Goal: Task Accomplishment & Management: Complete application form

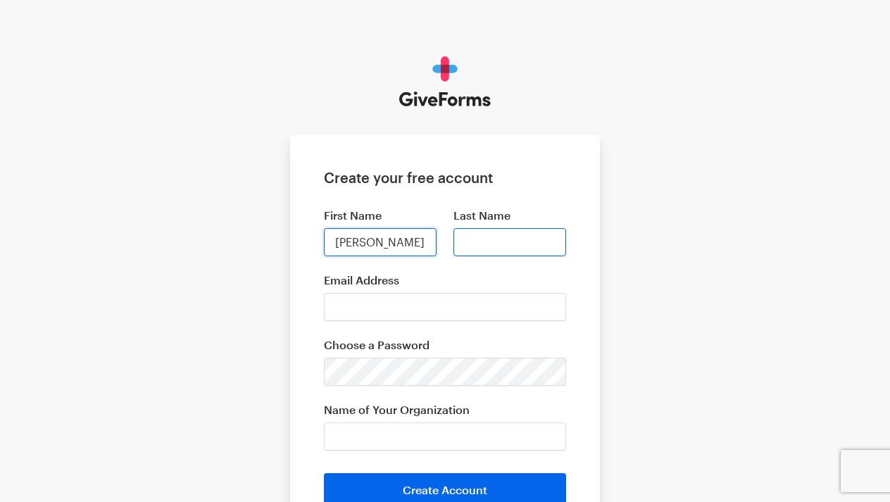
type input "Whitney"
click at [501, 247] on input "Last Name" at bounding box center [510, 242] width 113 height 28
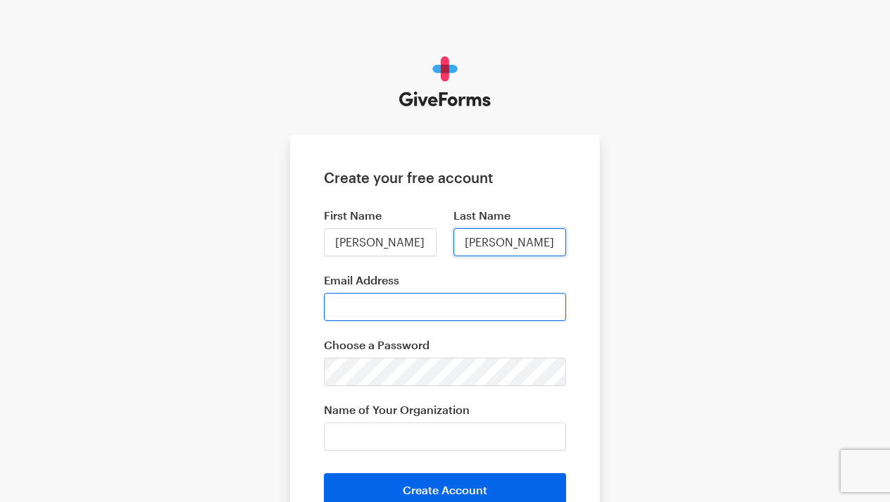
type input "Cooper"
click at [390, 312] on input "Email Address" at bounding box center [445, 307] width 242 height 28
type input "wcooperxula@gmail.com"
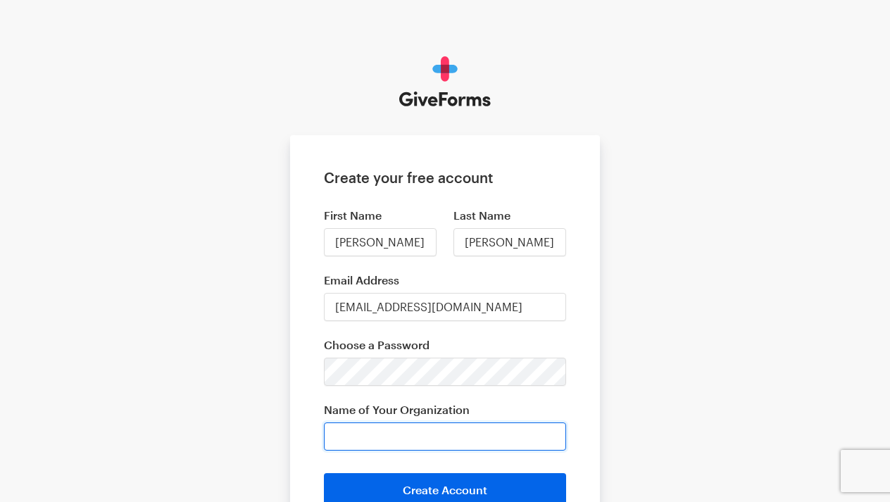
click at [391, 439] on input "Name of Your Organization" at bounding box center [445, 437] width 242 height 28
drag, startPoint x: 396, startPoint y: 438, endPoint x: 299, endPoint y: 438, distance: 97.9
click at [299, 438] on form "Create your free account First Name Whitney Last Name Cooper Email Address wcoo…" at bounding box center [445, 338] width 310 height 406
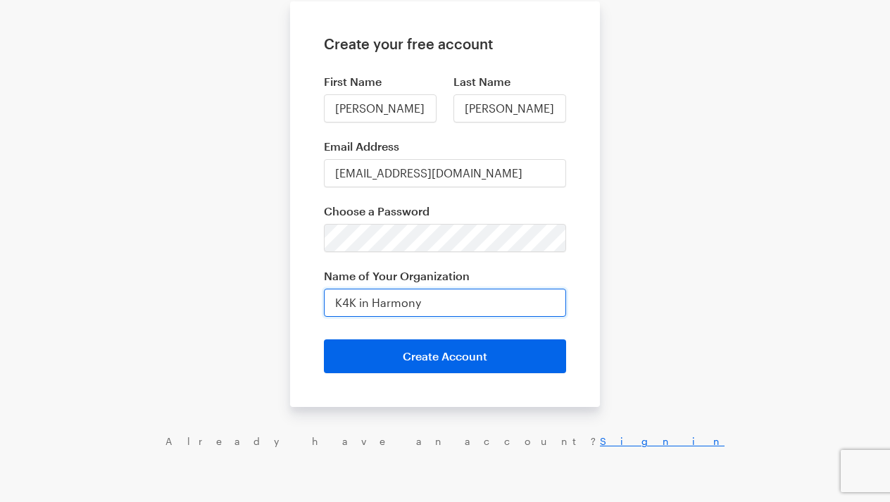
scroll to position [135, 0]
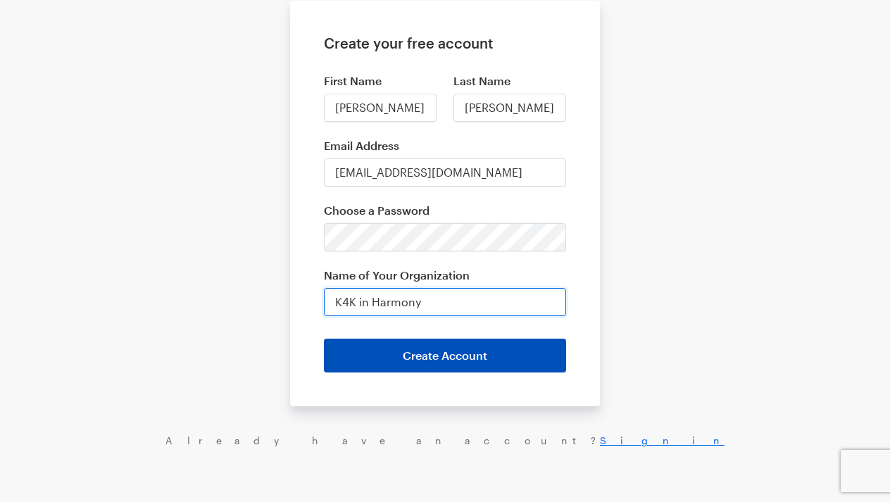
type input "K4K in Harmony"
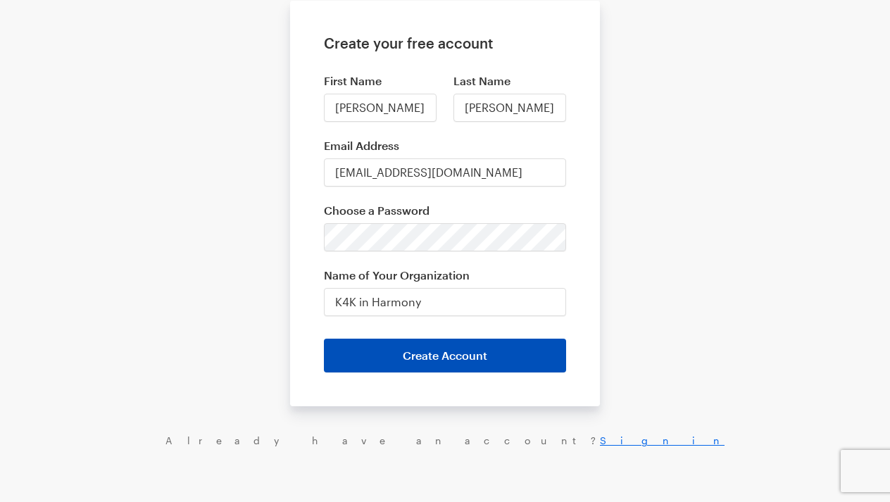
click at [504, 366] on button "Create Account" at bounding box center [445, 356] width 242 height 34
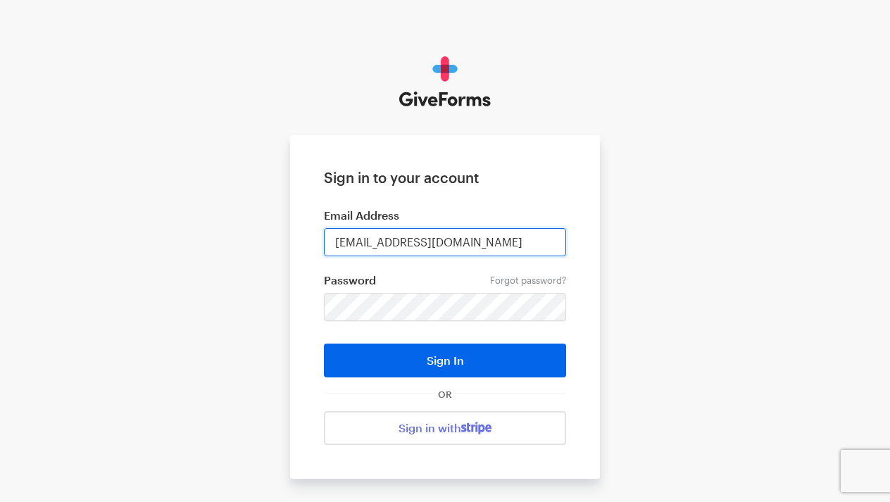
type input "wcooperxula@gmail.com"
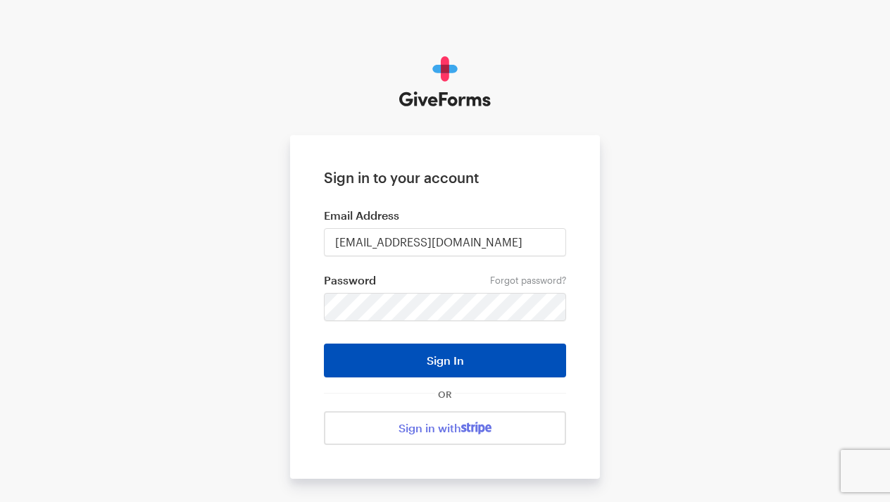
click at [477, 361] on button "Sign In" at bounding box center [445, 361] width 242 height 34
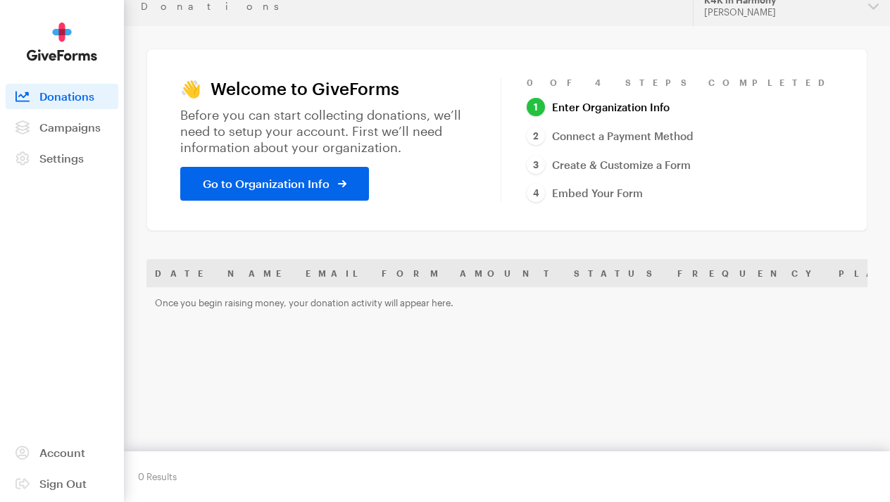
scroll to position [13, 0]
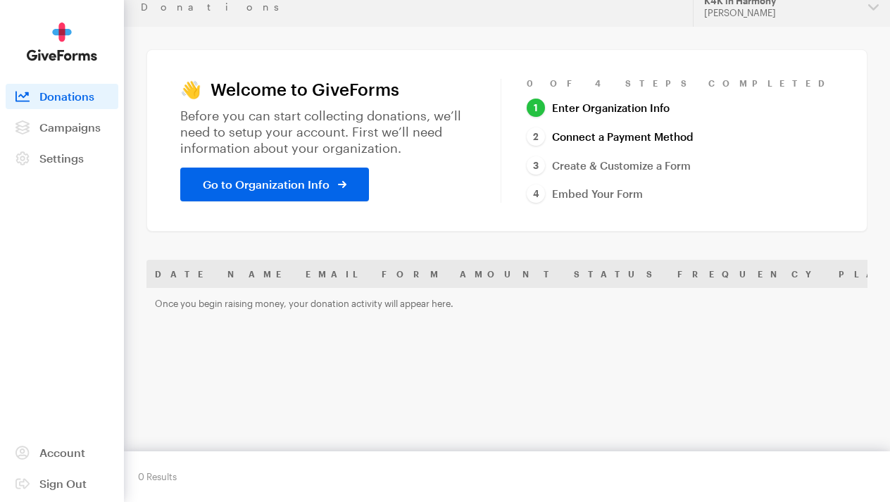
click at [694, 132] on link "Connect a Payment Method" at bounding box center [610, 136] width 167 height 19
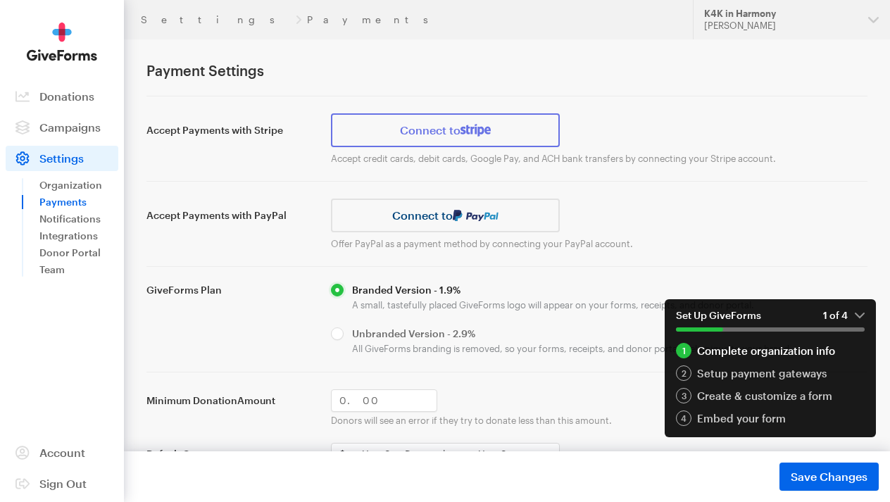
click at [473, 140] on link "Connect to" at bounding box center [445, 130] width 229 height 34
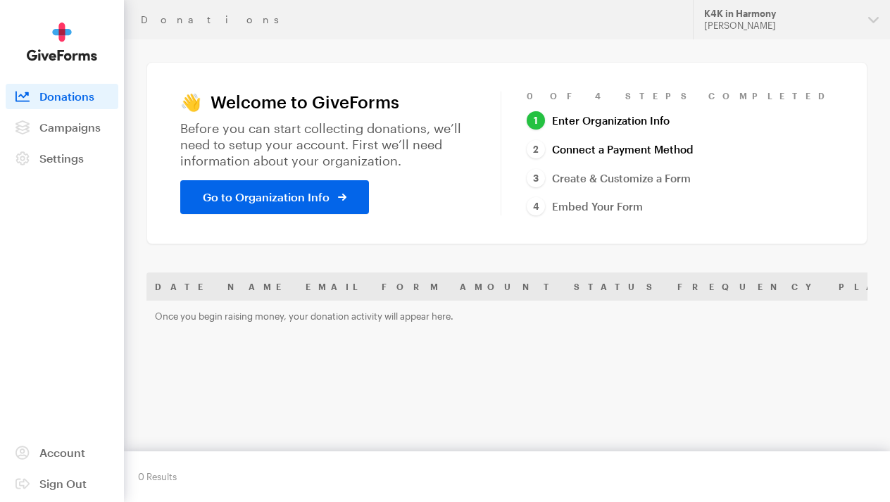
click at [694, 151] on link "Connect a Payment Method" at bounding box center [610, 149] width 167 height 19
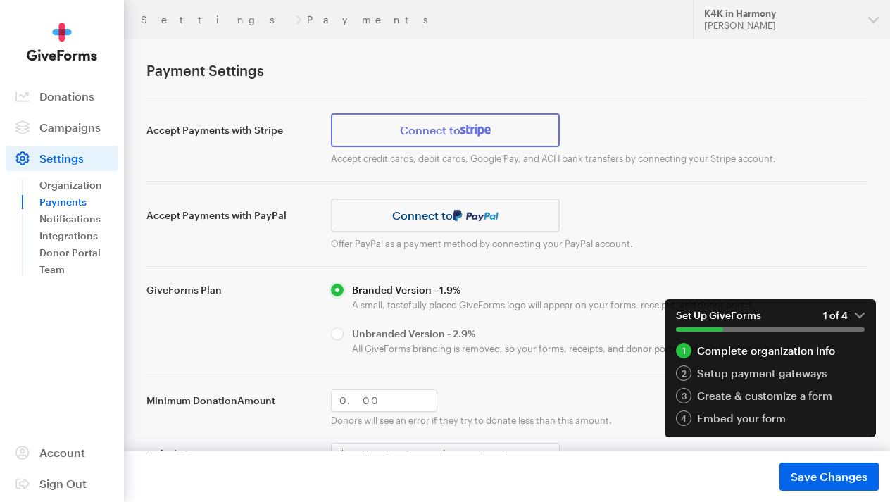
click at [392, 139] on link "Connect to" at bounding box center [445, 130] width 229 height 34
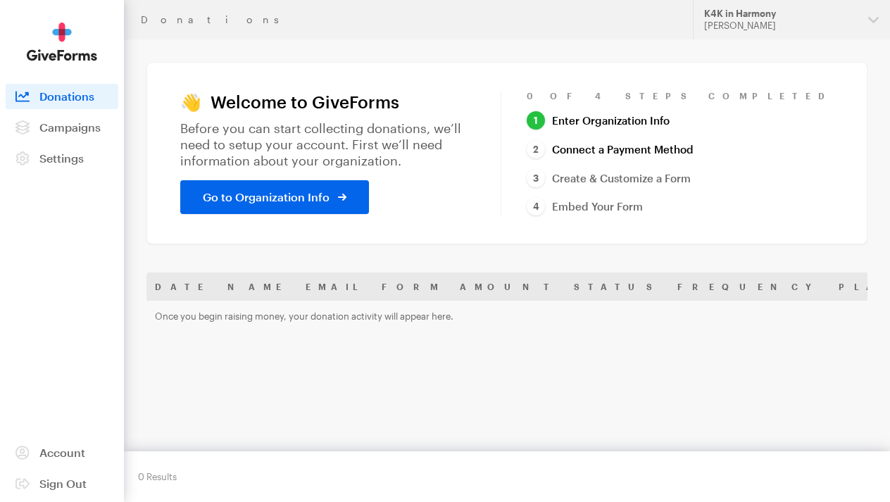
click at [694, 149] on link "Connect a Payment Method" at bounding box center [610, 149] width 167 height 19
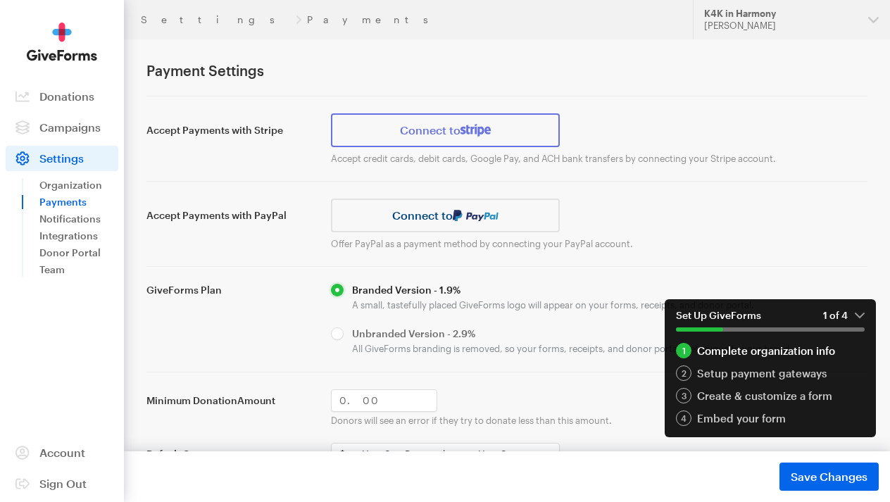
click at [465, 135] on img at bounding box center [476, 130] width 30 height 13
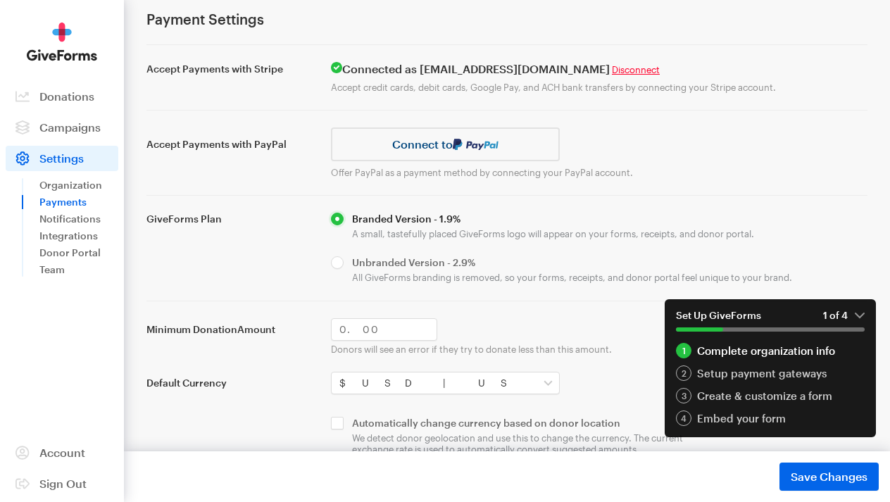
scroll to position [51, 0]
click at [361, 327] on input "Minimum Donation Amount" at bounding box center [384, 329] width 106 height 23
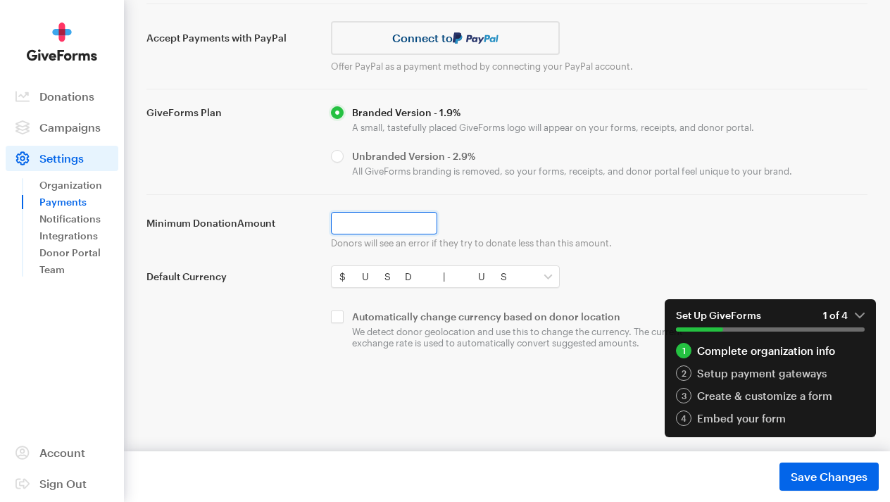
scroll to position [157, 0]
type input "4"
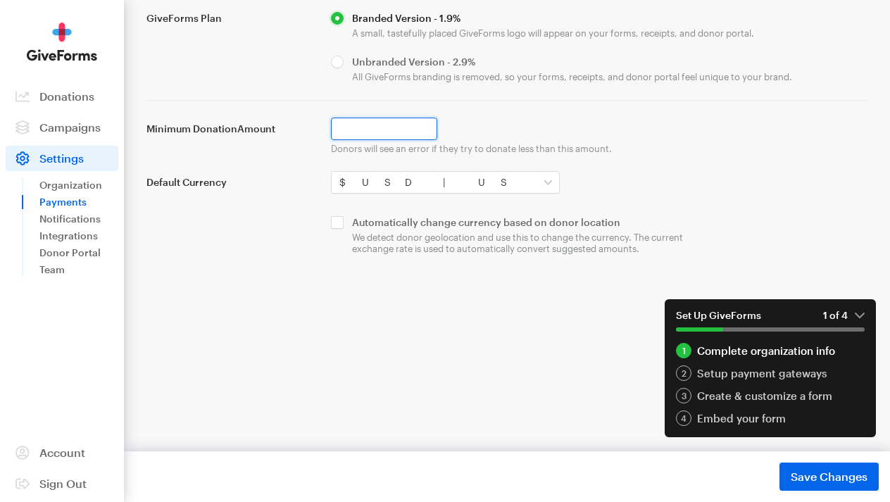
scroll to position [251, 0]
click at [339, 221] on input "checkbox" at bounding box center [507, 236] width 352 height 39
checkbox input "true"
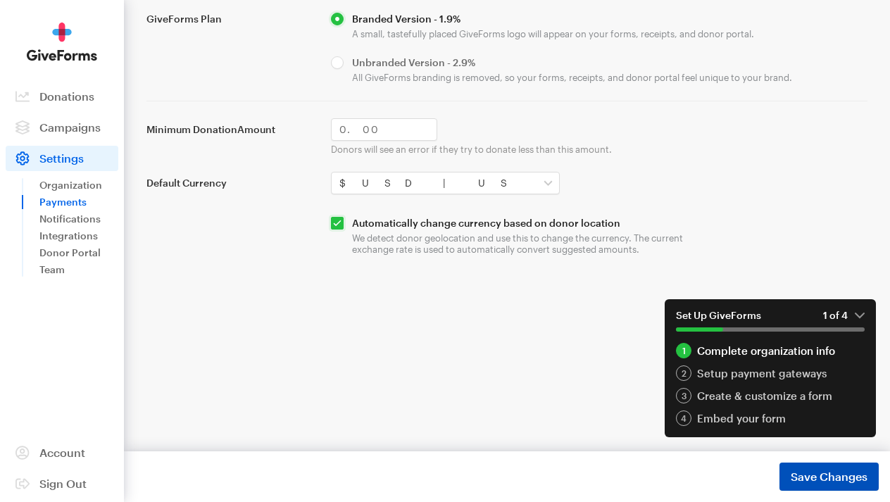
click at [817, 479] on span "Save Changes" at bounding box center [829, 476] width 77 height 17
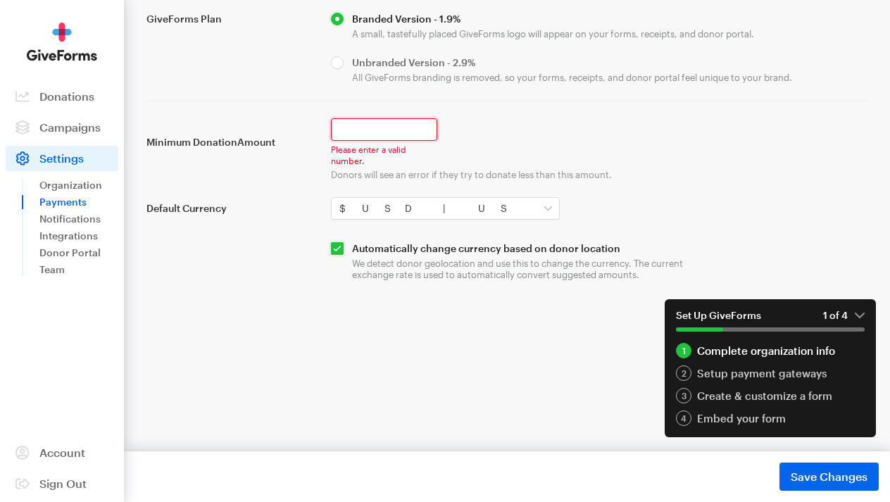
click at [344, 131] on input "Minimum Donation Amount" at bounding box center [384, 129] width 106 height 23
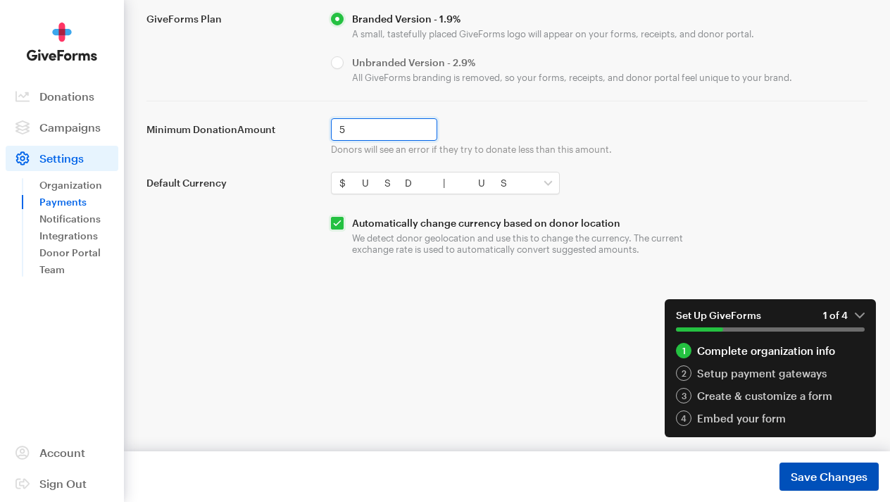
type input "5"
click at [814, 471] on span "Save Changes" at bounding box center [829, 476] width 77 height 17
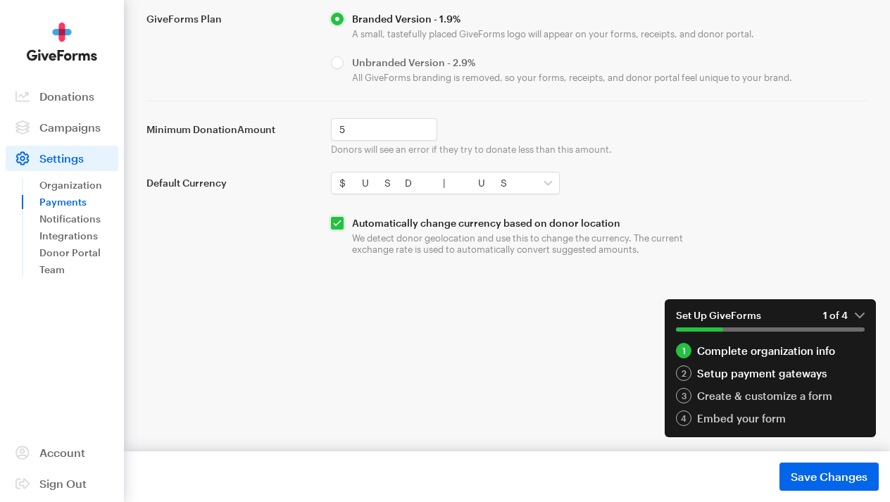
click at [706, 373] on div "Setup payment gateways" at bounding box center [770, 372] width 189 height 15
click at [730, 394] on div "Create & customize a form" at bounding box center [770, 395] width 189 height 15
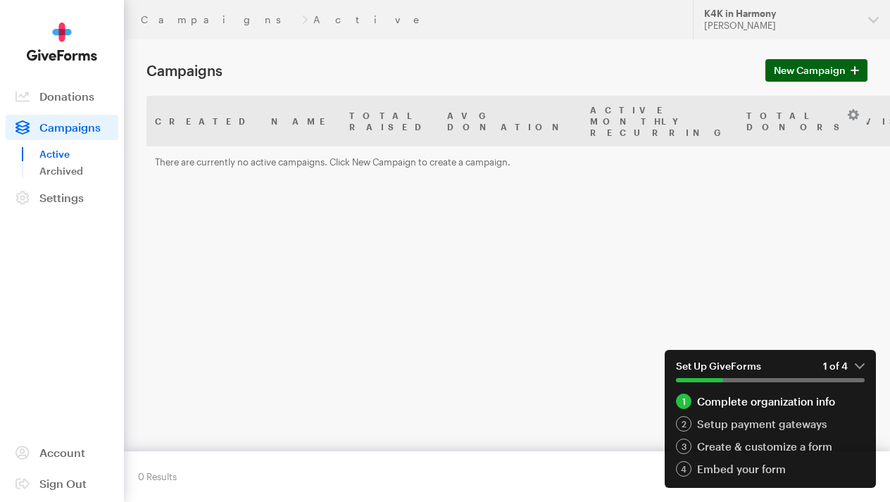
click at [780, 68] on span "New Campaign" at bounding box center [810, 70] width 72 height 17
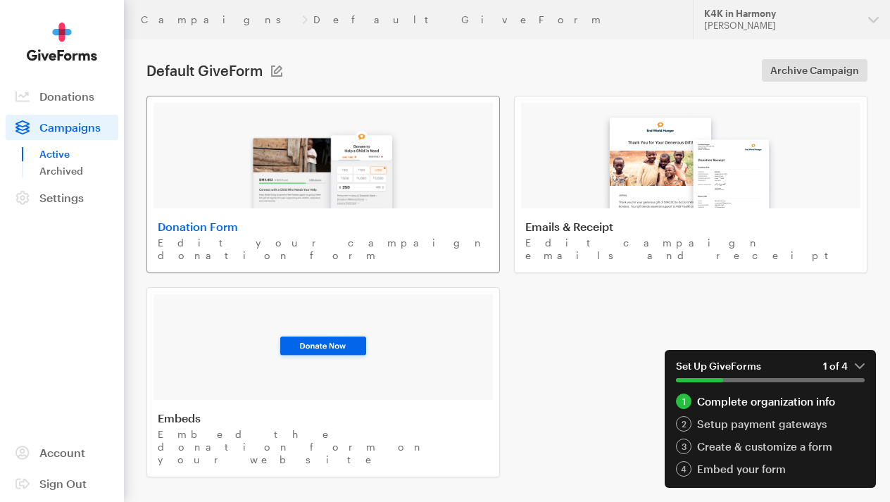
click at [315, 219] on link "Donation Form Edit your campaign donation form" at bounding box center [323, 184] width 354 height 177
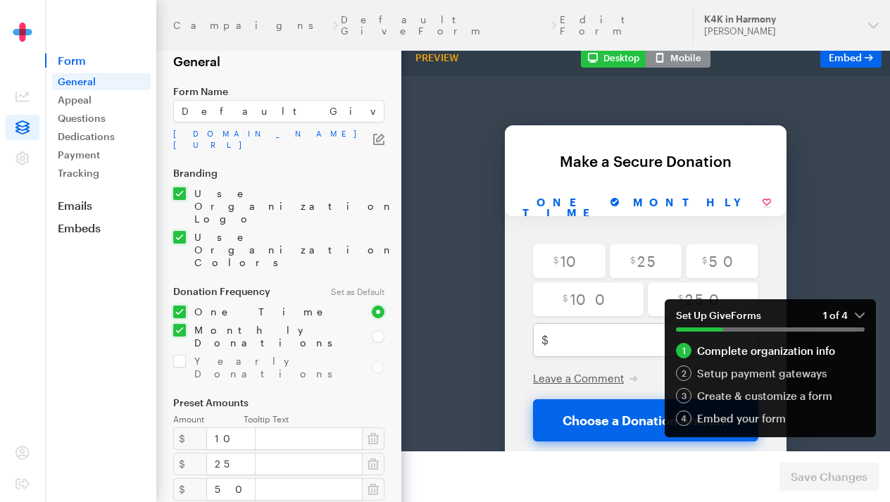
click at [678, 165] on input "Monthly" at bounding box center [702, 167] width 152 height 26
radio input "true"
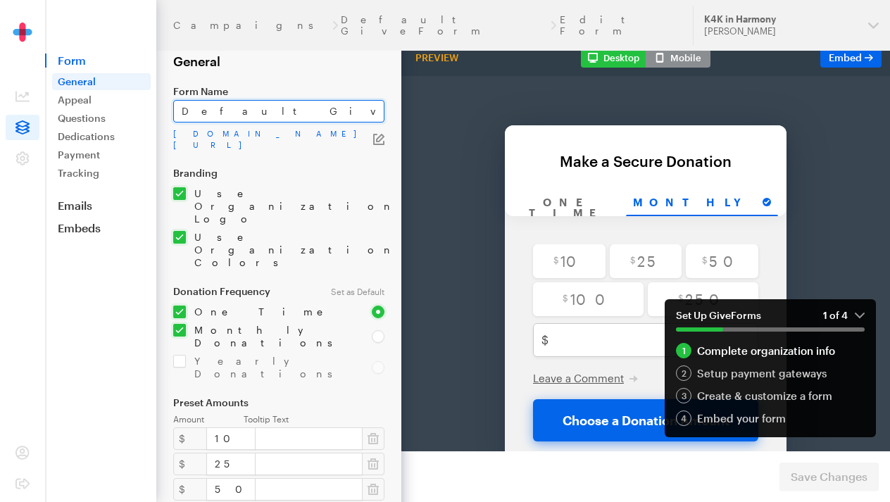
click at [265, 111] on input "Default GiveForm" at bounding box center [278, 111] width 211 height 23
drag, startPoint x: 280, startPoint y: 111, endPoint x: 101, endPoint y: 109, distance: 179.6
click at [101, 109] on div "Campaigns Default GiveForm Edit Form Updates Support K4K in Harmony [PERSON_NAM…" at bounding box center [445, 466] width 890 height 933
click at [214, 113] on input "Join the Harmony" at bounding box center [278, 111] width 211 height 23
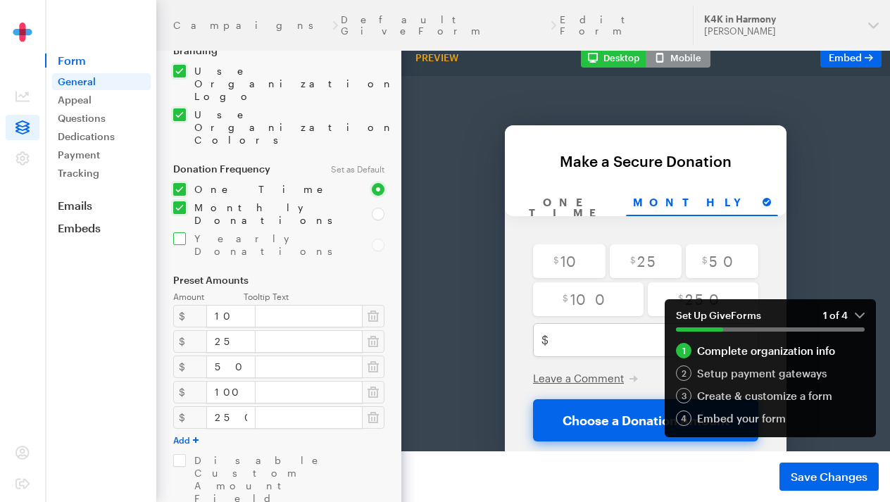
scroll to position [125, 0]
type input "Join in Harmony"
click at [378, 206] on input "radio" at bounding box center [378, 212] width 13 height 13
radio input "true"
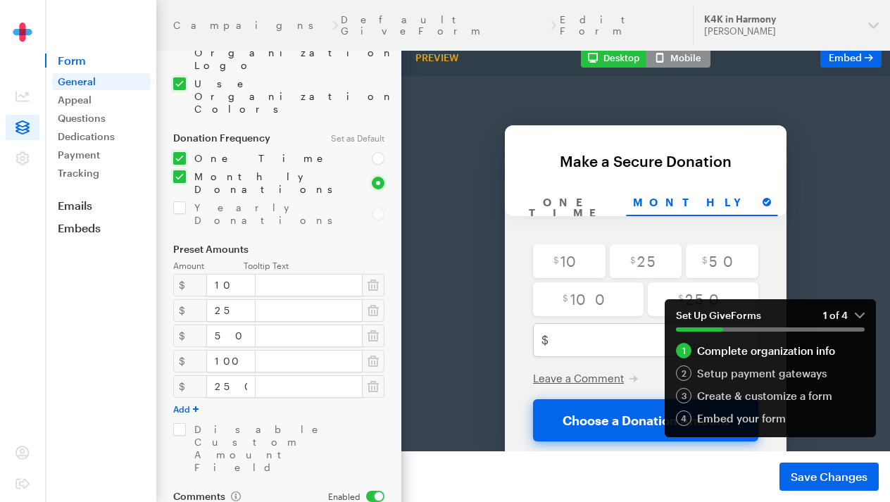
scroll to position [154, 0]
click at [236, 274] on input "10" at bounding box center [230, 285] width 49 height 23
drag, startPoint x: 236, startPoint y: 210, endPoint x: 190, endPoint y: 212, distance: 45.8
click at [190, 274] on div "$ 10" at bounding box center [278, 285] width 211 height 23
type input "5"
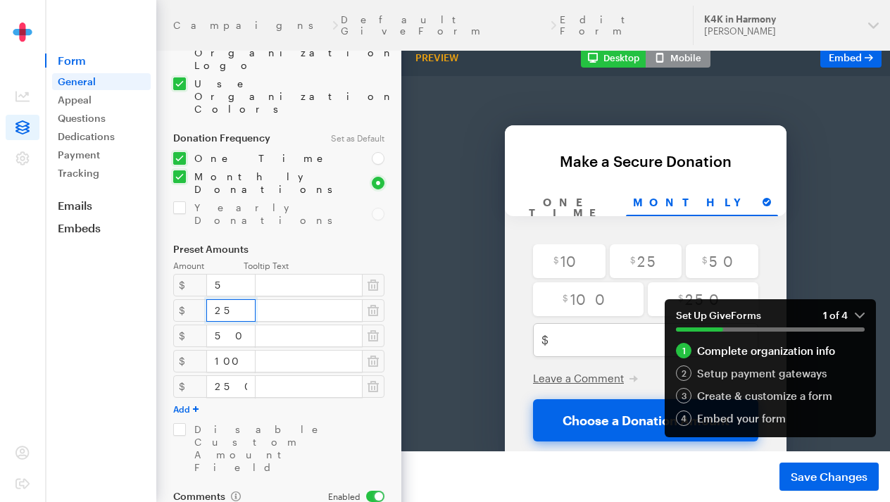
click at [223, 299] on input "25" at bounding box center [230, 310] width 49 height 23
click at [223, 325] on input "50" at bounding box center [230, 336] width 49 height 23
click at [234, 375] on input "250" at bounding box center [230, 386] width 49 height 23
click at [186, 404] on button "Add" at bounding box center [185, 409] width 25 height 11
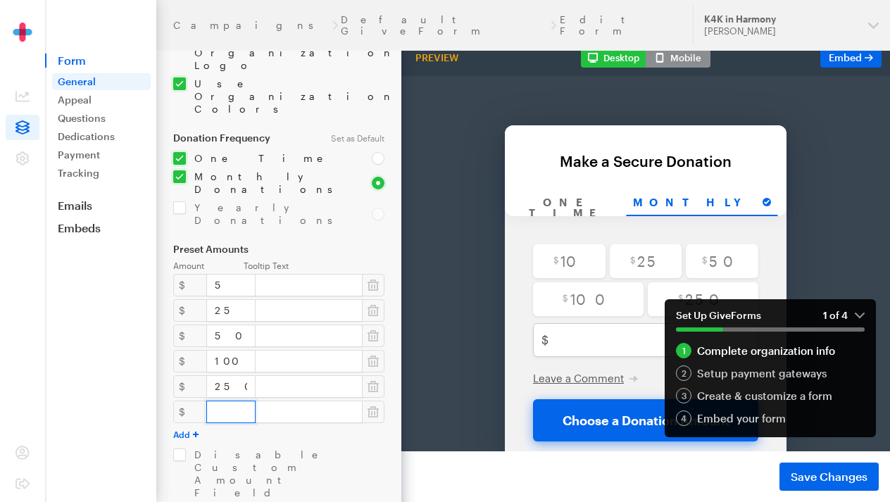
click at [208, 401] on input "number" at bounding box center [230, 412] width 49 height 23
type input "500"
click at [188, 429] on button "Add" at bounding box center [185, 434] width 25 height 11
click at [212, 426] on input "number" at bounding box center [230, 437] width 49 height 23
type input "1000"
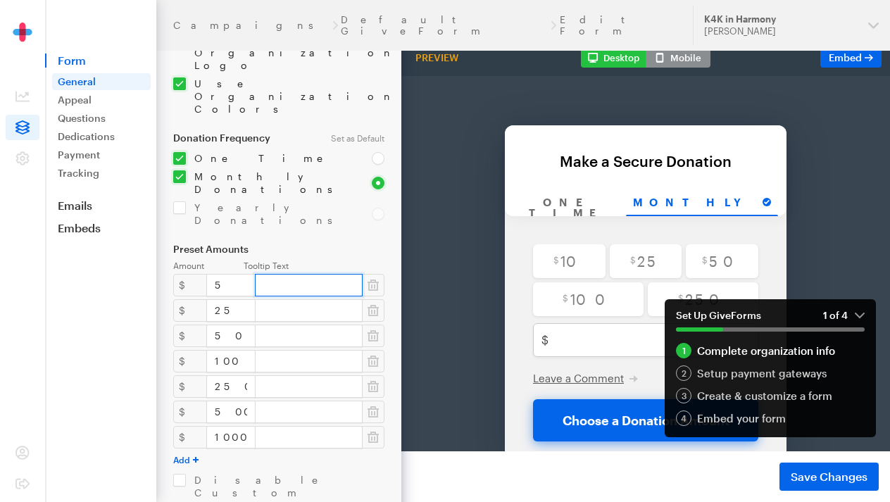
click at [316, 274] on input "text" at bounding box center [309, 285] width 108 height 23
click at [290, 261] on label "Tooltip Text" at bounding box center [314, 266] width 141 height 11
drag, startPoint x: 294, startPoint y: 186, endPoint x: 245, endPoint y: 187, distance: 48.6
click at [245, 261] on label "Tooltip Text" at bounding box center [314, 266] width 141 height 11
click at [322, 244] on label "Preset Amounts" at bounding box center [278, 249] width 211 height 11
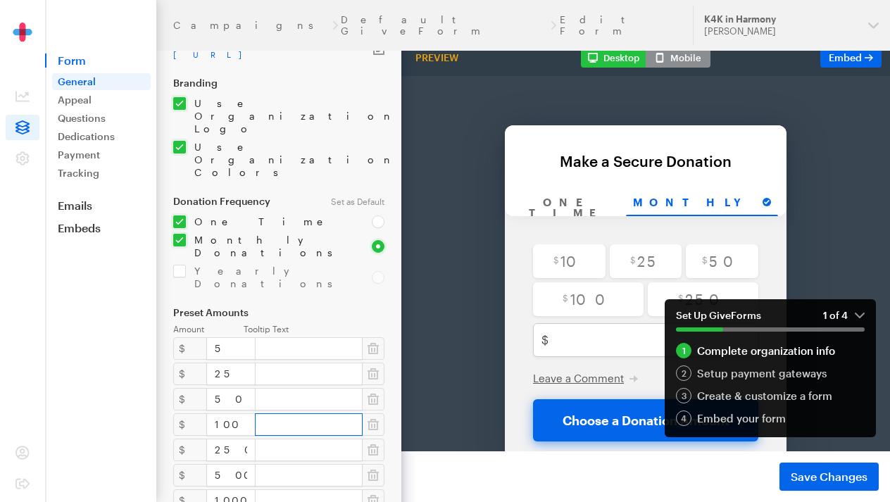
scroll to position [90, 0]
click at [272, 337] on input "text" at bounding box center [309, 348] width 108 height 23
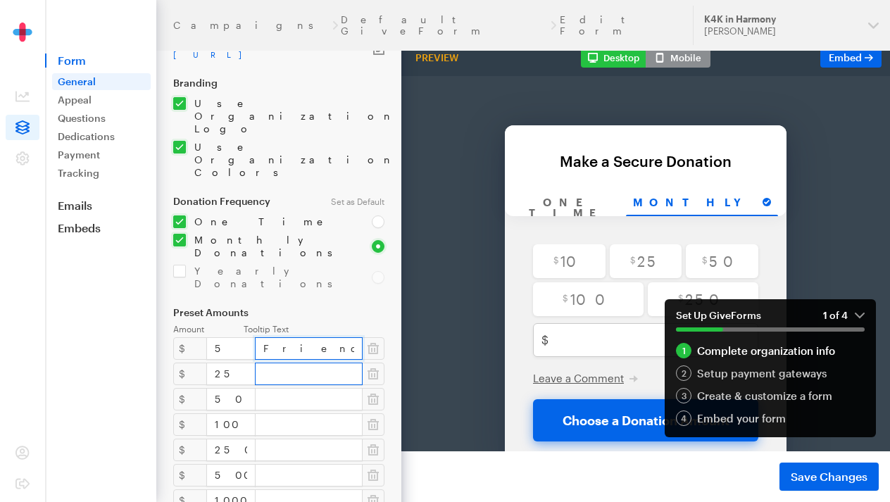
type input "Friend in Harmony"
click at [267, 363] on input "text" at bounding box center [309, 374] width 108 height 23
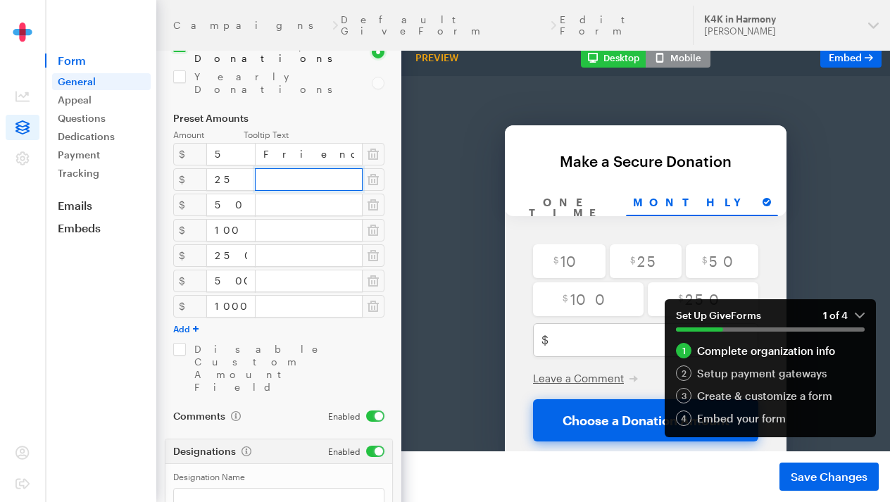
scroll to position [281, 0]
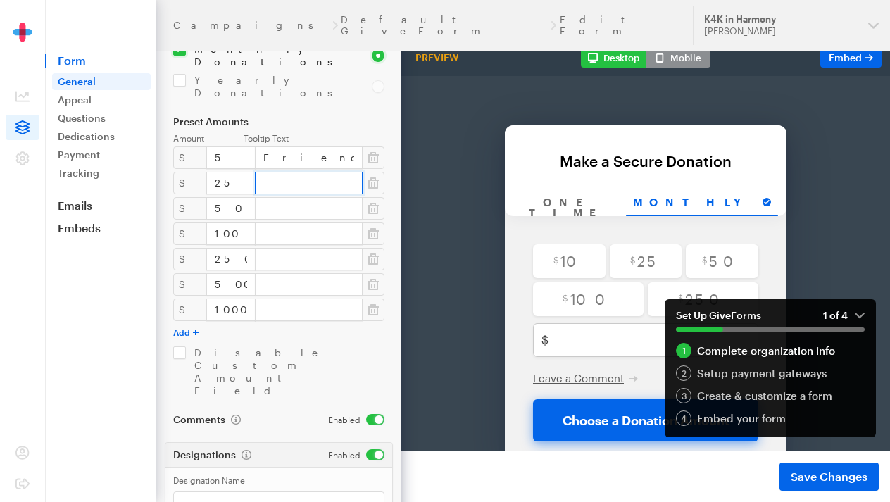
paste input "Advocate In Harmony"
type input "Advocate In Harmony"
click at [276, 197] on input "text" at bounding box center [309, 208] width 108 height 23
paste input "Builder In Harmony"
type input "Builder In Harmony"
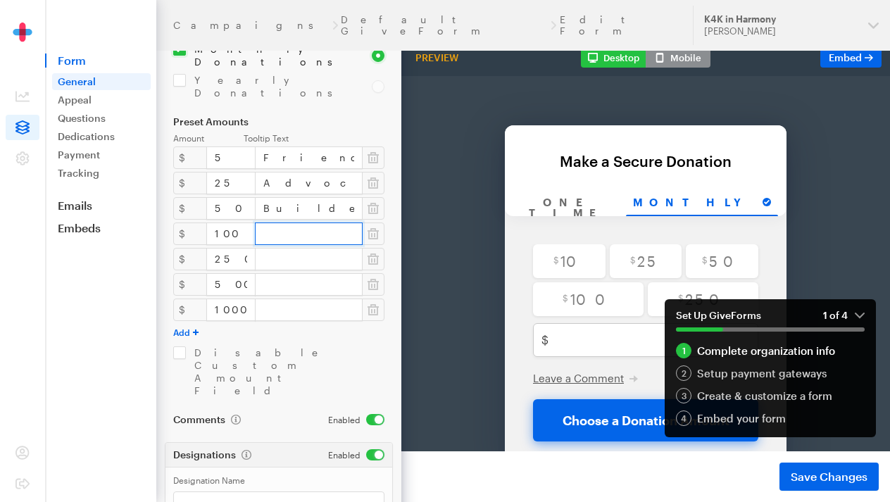
click at [287, 223] on input "text" at bounding box center [309, 234] width 108 height 23
paste input "Ambassador in Harmony"
type input "Ambassador in Harmony"
click at [270, 248] on input "text" at bounding box center [309, 259] width 108 height 23
paste input "Patron in Harmony"
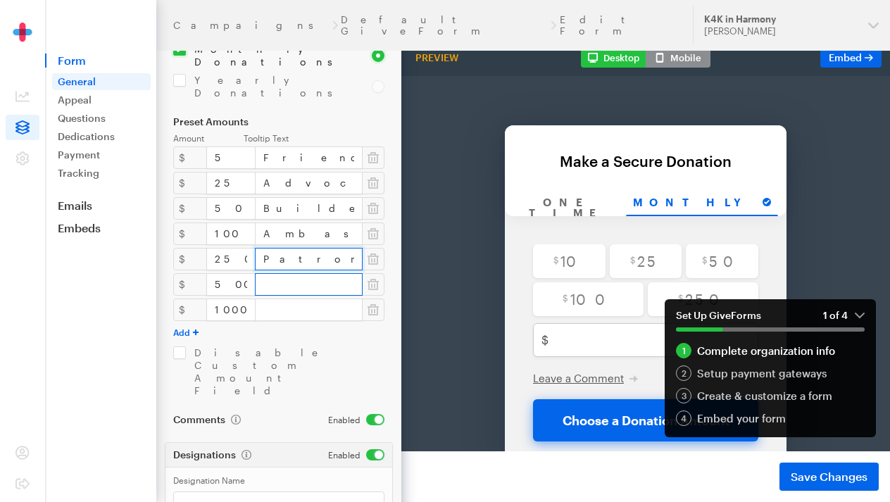
type input "Patron in Harmony"
click at [277, 273] on input "text" at bounding box center [309, 284] width 108 height 23
paste input "Champion in Harmony"
type input "Champion in Harmony"
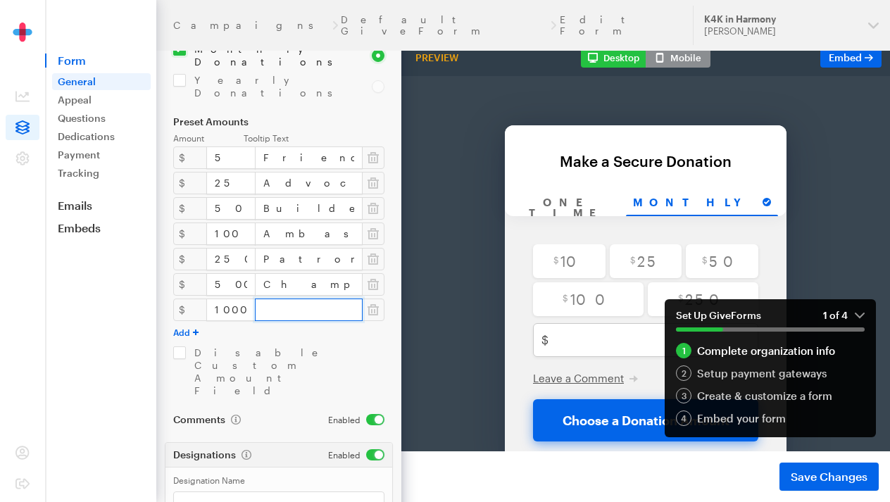
click at [295, 299] on input "text" at bounding box center [309, 310] width 108 height 23
paste input "Legacy in Harmony"
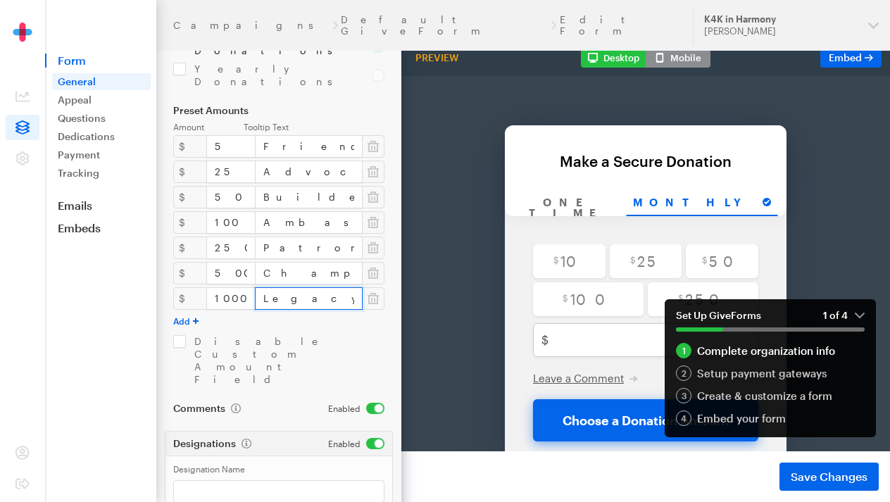
scroll to position [311, 0]
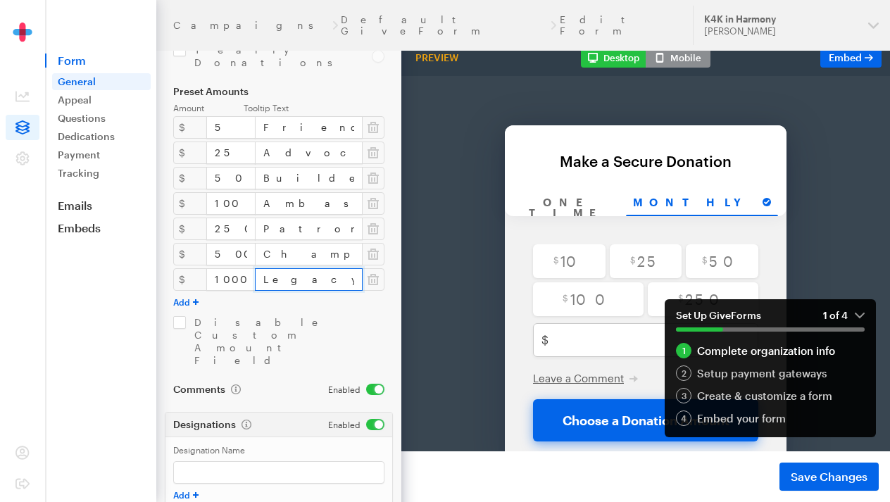
type input "Legacy in Harmony"
click at [292, 285] on form "Campaigns Default GiveForm Edit Form General Form Name Join in Harmony [DOMAIN_…" at bounding box center [200, 181] width 401 height 984
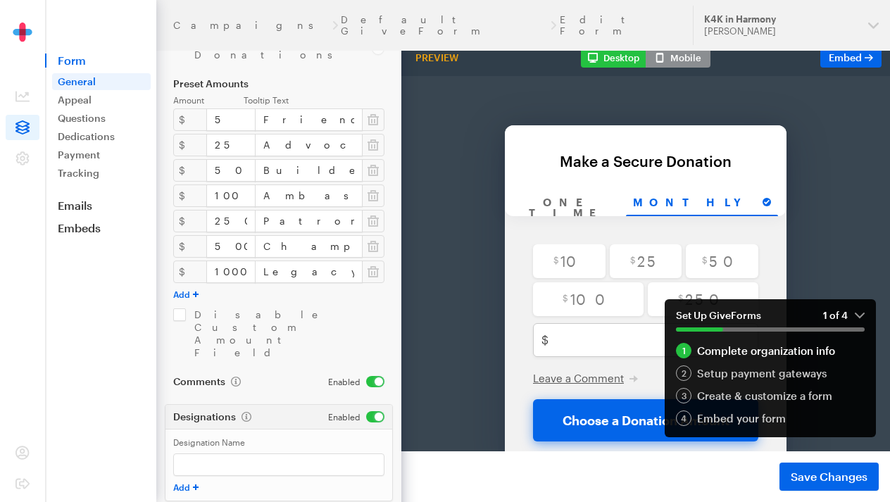
scroll to position [318, 0]
drag, startPoint x: 301, startPoint y: 470, endPoint x: 206, endPoint y: 474, distance: 95.8
drag, startPoint x: 306, startPoint y: 475, endPoint x: 159, endPoint y: 463, distance: 147.0
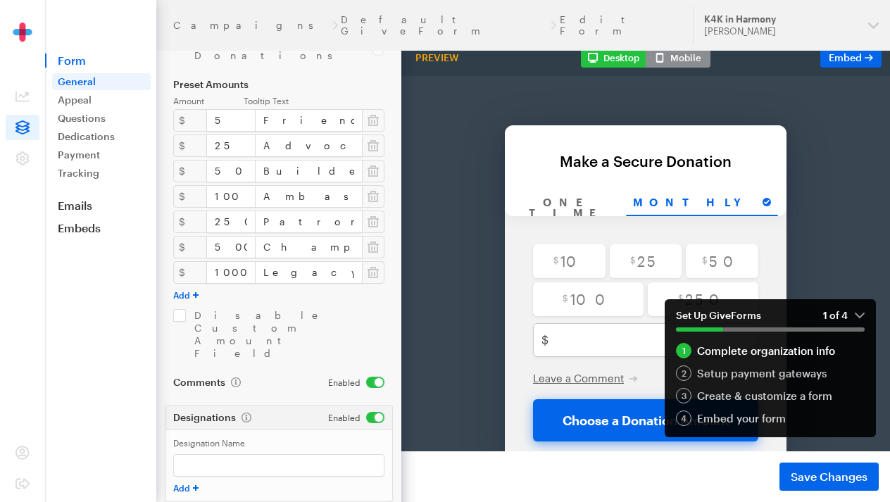
click at [159, 463] on form "Campaigns Default GiveForm Edit Form General Form Name Join in Harmony [DOMAIN_…" at bounding box center [200, 174] width 401 height 984
type input "Join in Harmony"
click at [829, 477] on button "Save Changes" at bounding box center [829, 477] width 99 height 28
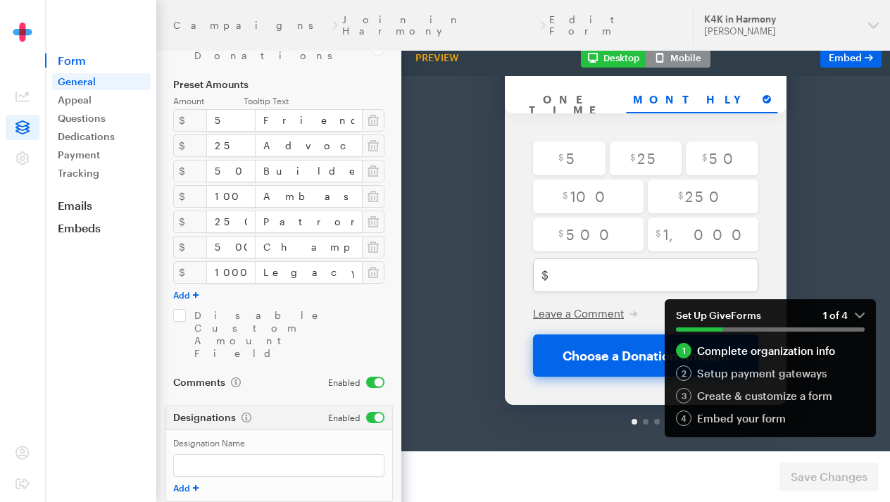
scroll to position [107, 0]
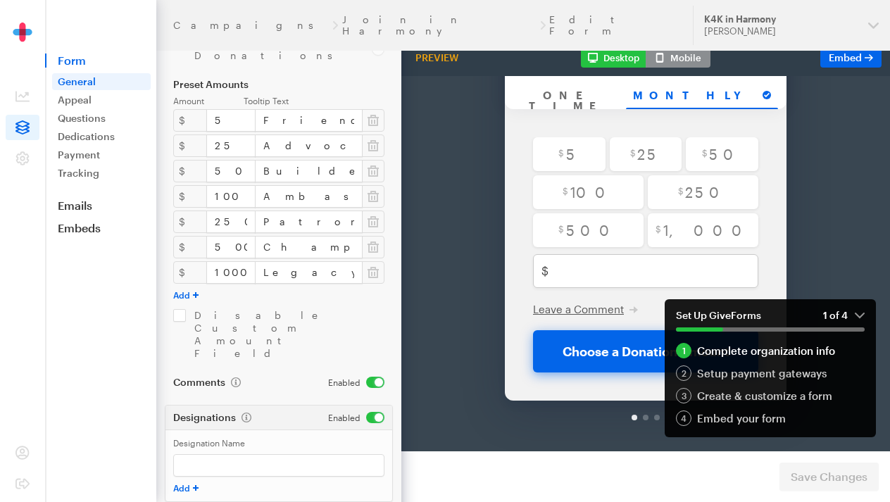
click at [862, 313] on em "1 of 4" at bounding box center [844, 315] width 42 height 13
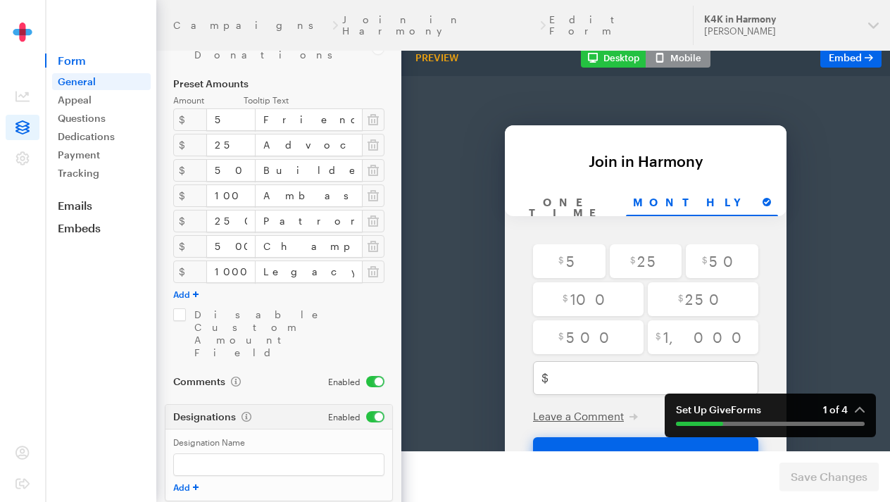
scroll to position [318, 0]
click at [341, 261] on input "Legacy in Harmony" at bounding box center [309, 272] width 108 height 23
drag, startPoint x: 349, startPoint y: 198, endPoint x: 243, endPoint y: 198, distance: 106.3
click at [243, 261] on div "$ 1000 Legacy in Harmony" at bounding box center [278, 272] width 211 height 23
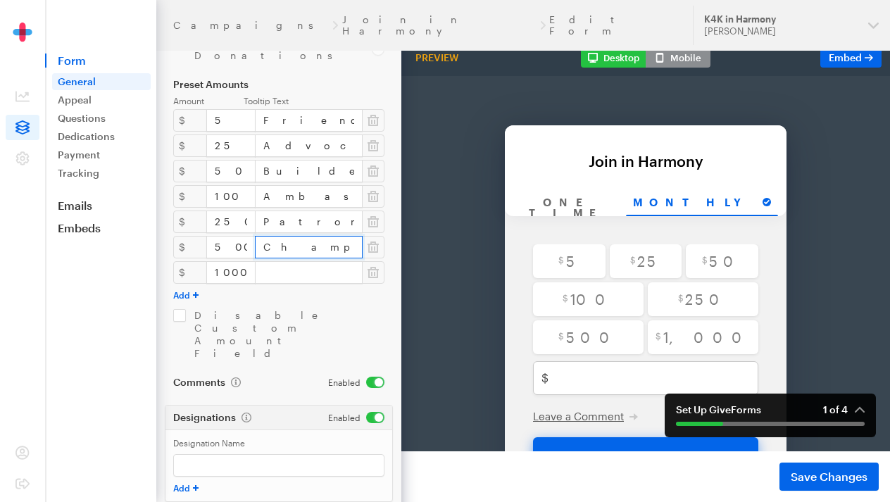
click at [342, 236] on input "Champion in Harmony" at bounding box center [309, 247] width 108 height 23
click at [354, 236] on input "Champion in Harmony" at bounding box center [309, 247] width 108 height 23
drag, startPoint x: 358, startPoint y: 173, endPoint x: 226, endPoint y: 173, distance: 132.4
click at [226, 236] on div "$ 500 Champion in Harmony" at bounding box center [278, 247] width 211 height 23
drag, startPoint x: 338, startPoint y: 146, endPoint x: 232, endPoint y: 146, distance: 106.3
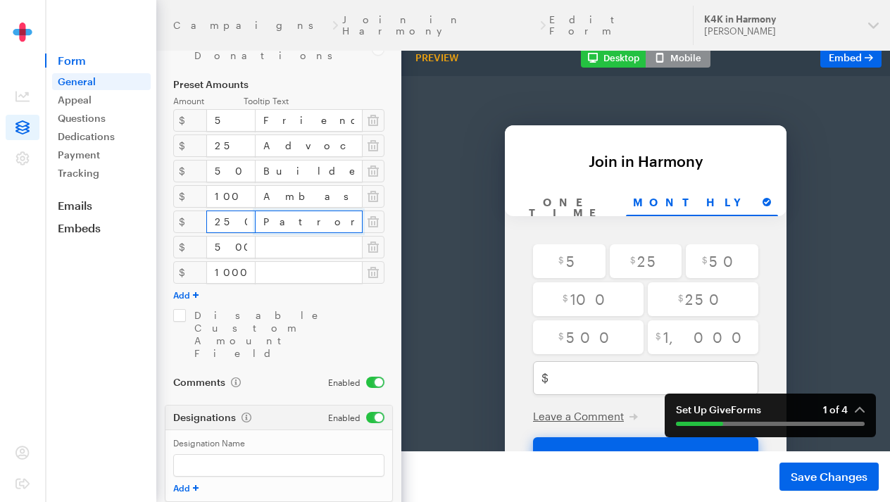
click at [232, 211] on div "$ 250 Patron in Harmony" at bounding box center [278, 222] width 211 height 23
paste input "Patron in Harmony"
type input "Patron in Harmony"
click at [294, 236] on input "text" at bounding box center [309, 247] width 108 height 23
paste input "Champion in Harmony"
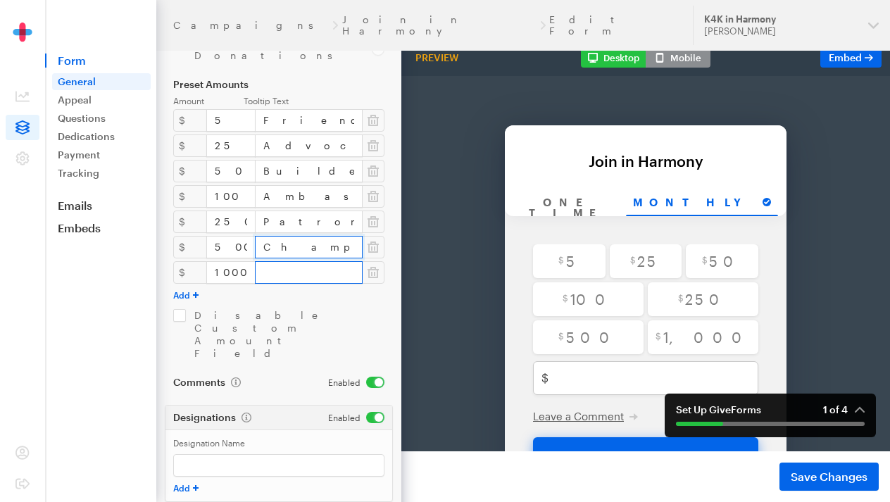
type input "Champion in Harmony"
click at [303, 261] on input "text" at bounding box center [309, 272] width 108 height 23
paste input "Legacy in Harmony"
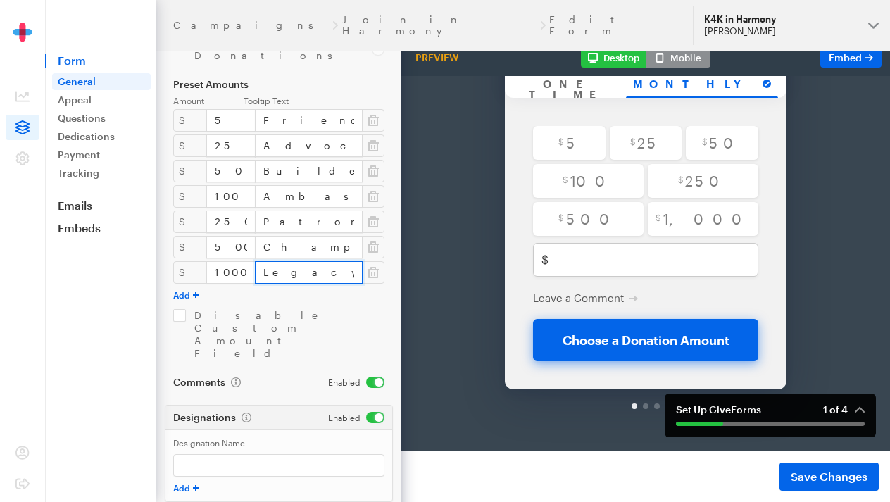
scroll to position [118, 0]
type input "Legacy in Harmony"
click at [680, 57] on button "Mobile" at bounding box center [678, 58] width 65 height 20
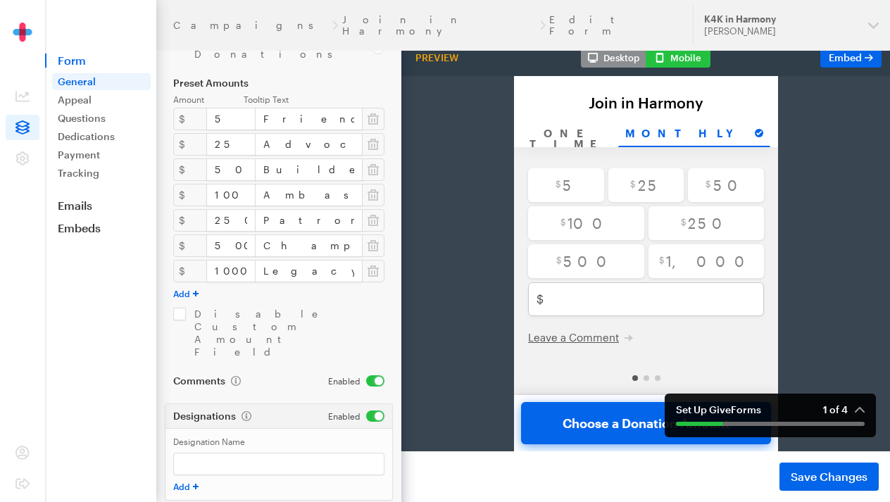
scroll to position [318, 0]
click at [603, 54] on button "Desktop" at bounding box center [613, 58] width 65 height 20
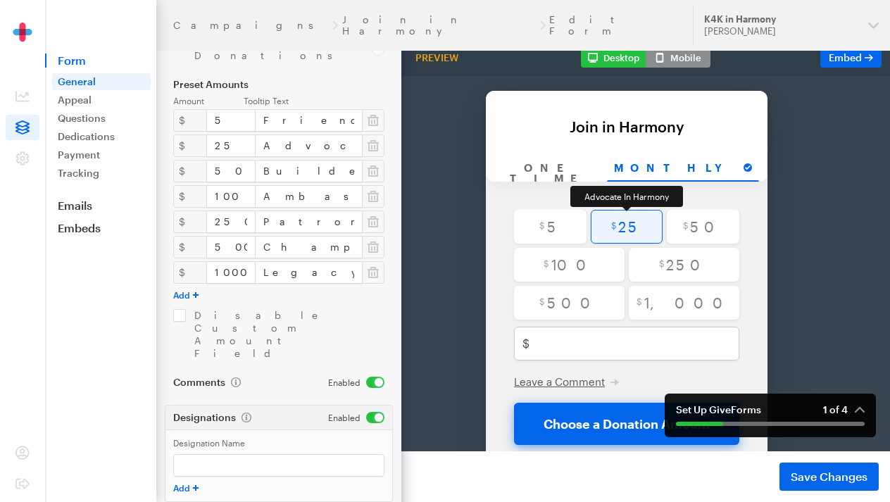
scroll to position [0, 135]
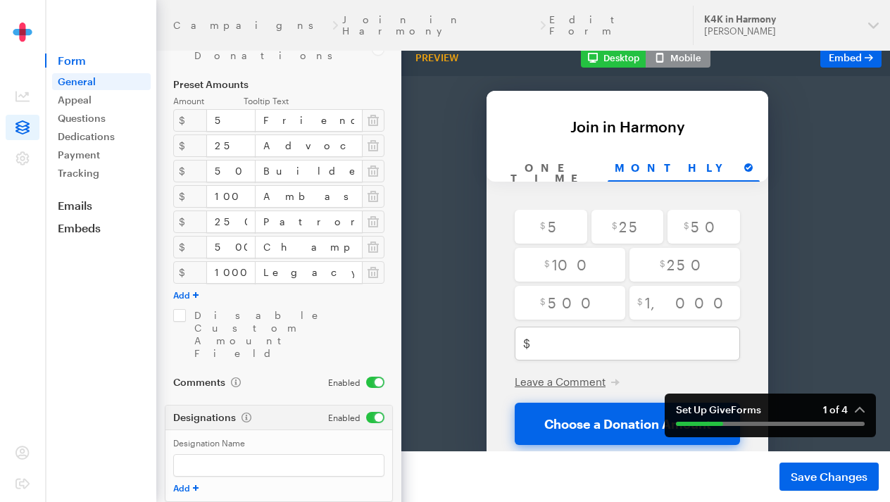
click at [623, 54] on div "Desktop Mobile" at bounding box center [646, 58] width 130 height 20
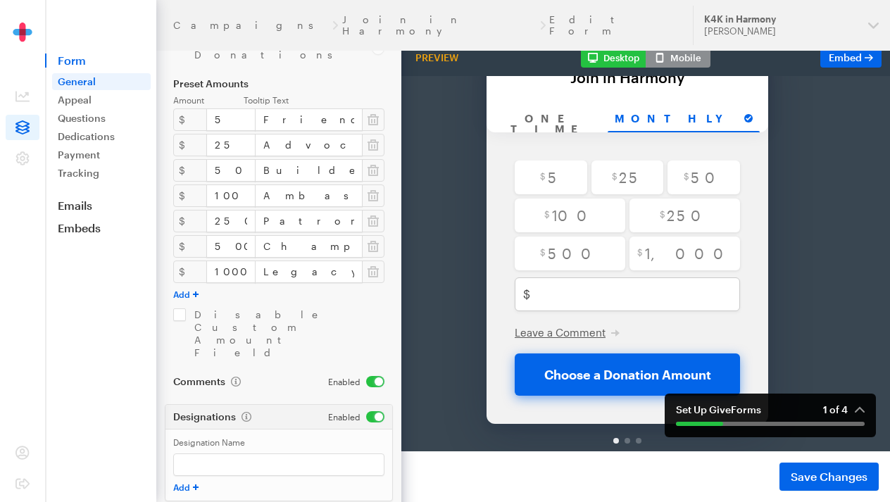
scroll to position [318, 0]
